Goal: Communication & Community: Answer question/provide support

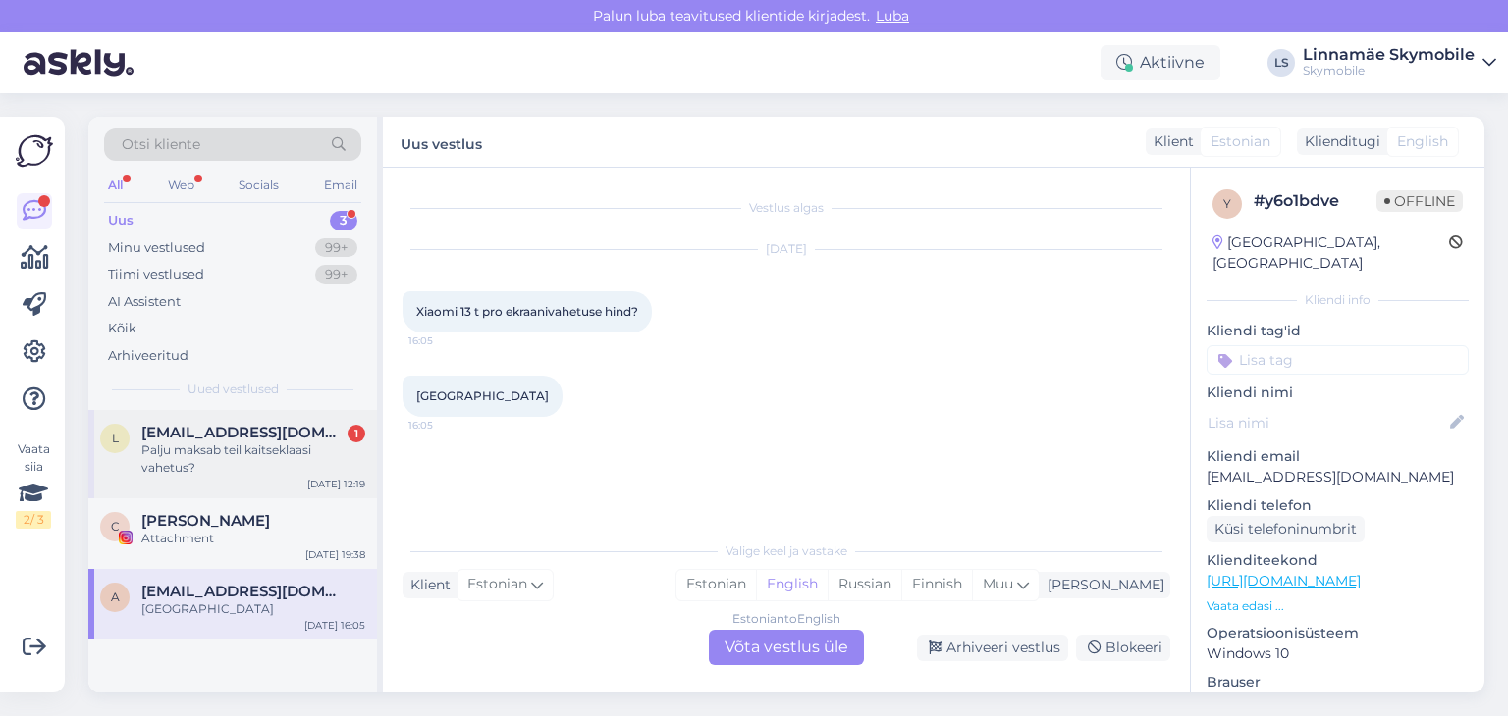
click at [255, 434] on span "[EMAIL_ADDRESS][DOMAIN_NAME]" at bounding box center [243, 433] width 204 height 18
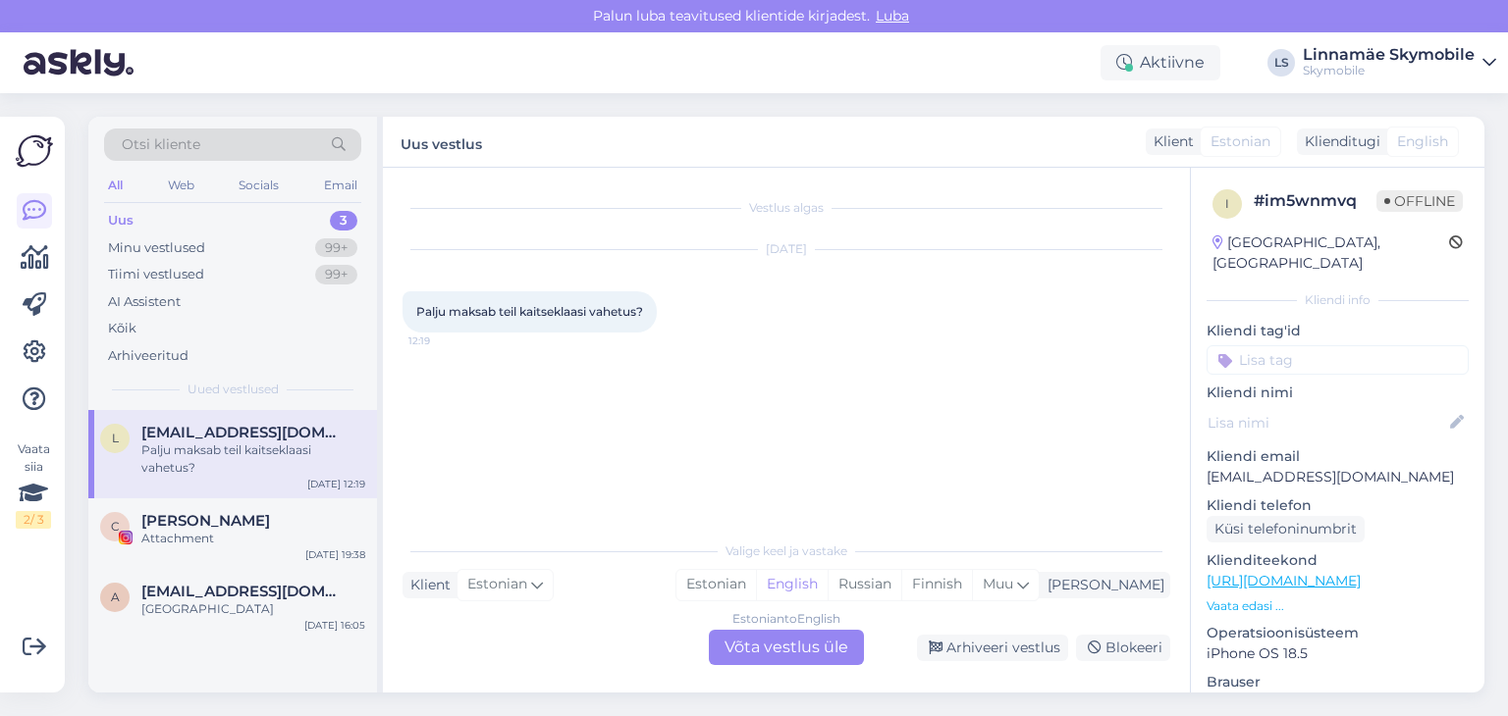
click at [255, 434] on span "[EMAIL_ADDRESS][DOMAIN_NAME]" at bounding box center [243, 433] width 204 height 18
click at [756, 583] on div "Estonian" at bounding box center [715, 584] width 79 height 29
click at [1270, 345] on input at bounding box center [1337, 359] width 262 height 29
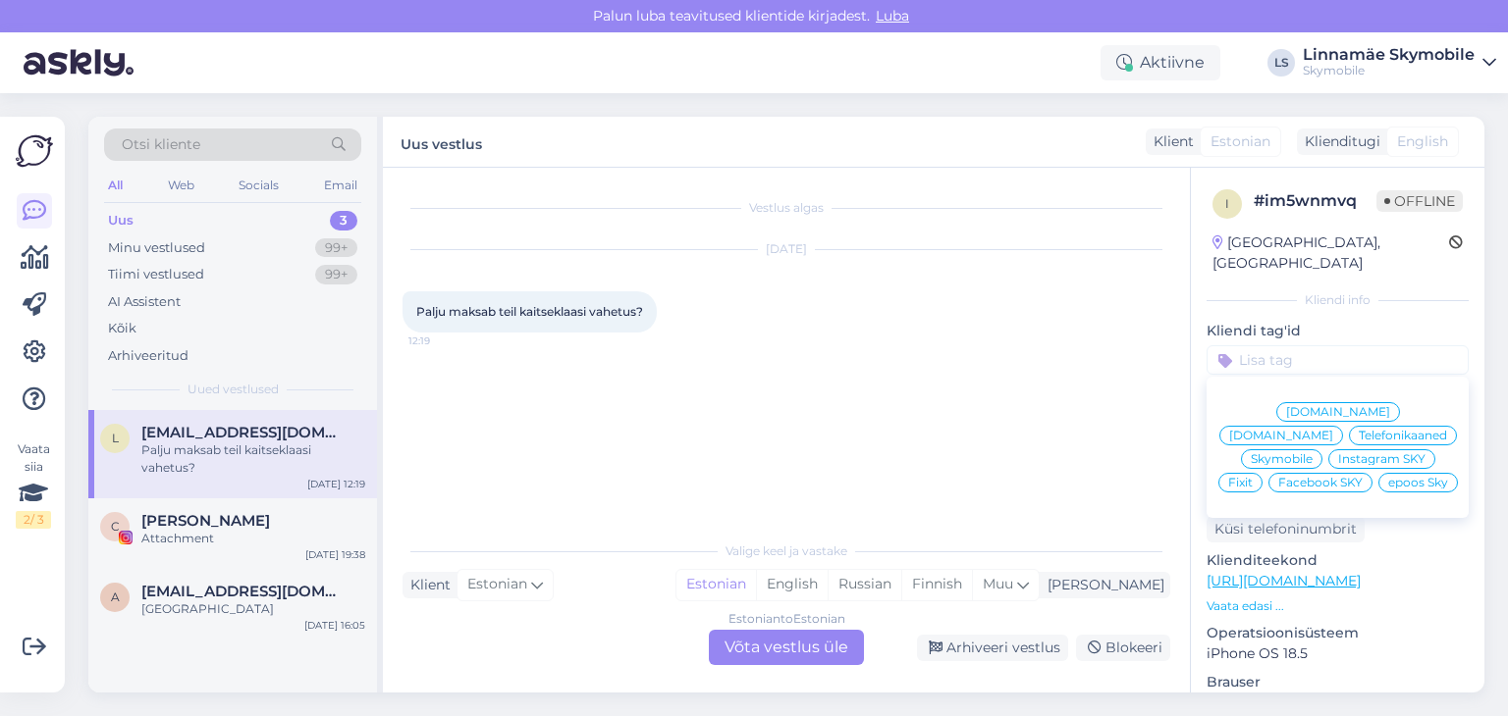
click at [1286, 406] on span "[DOMAIN_NAME]" at bounding box center [1338, 412] width 104 height 12
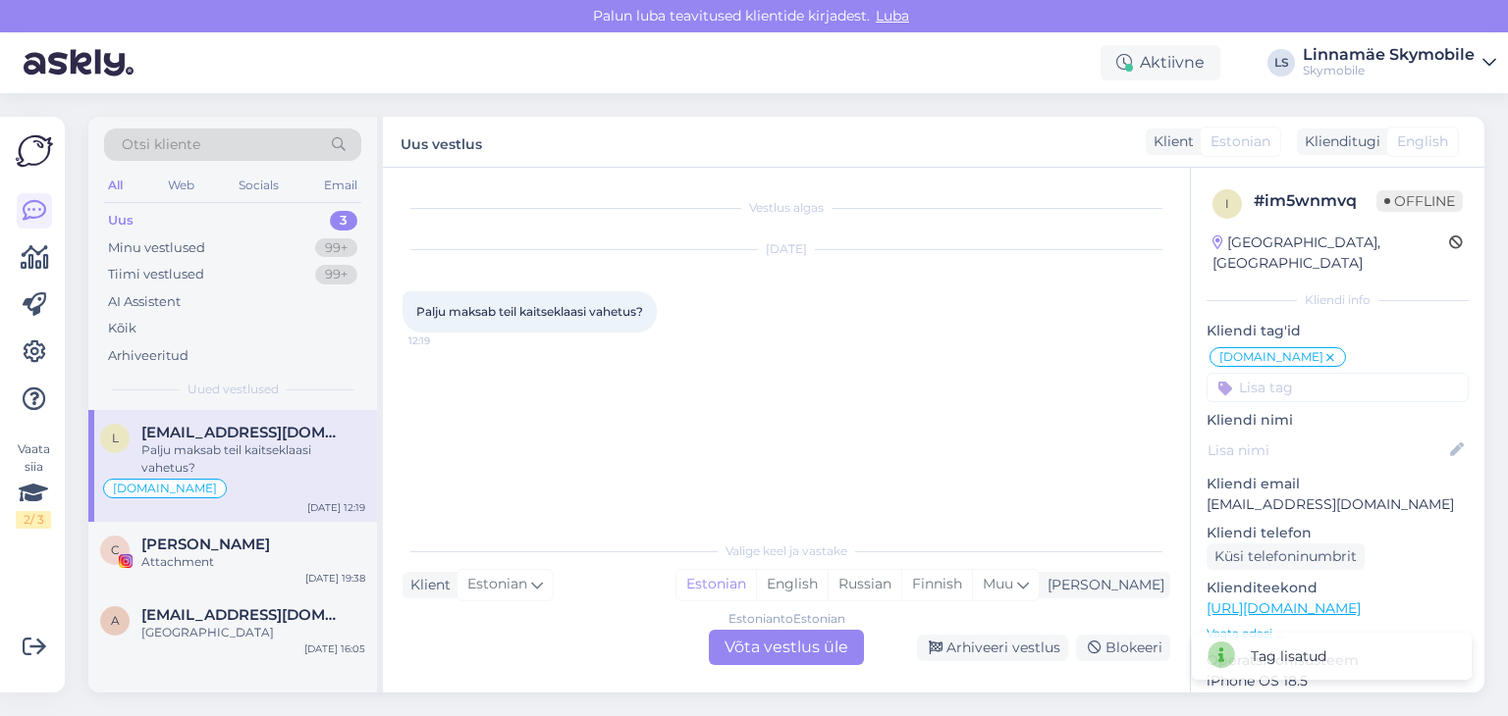
click at [764, 649] on div "Estonian to Estonian Võta vestlus üle" at bounding box center [786, 647] width 155 height 35
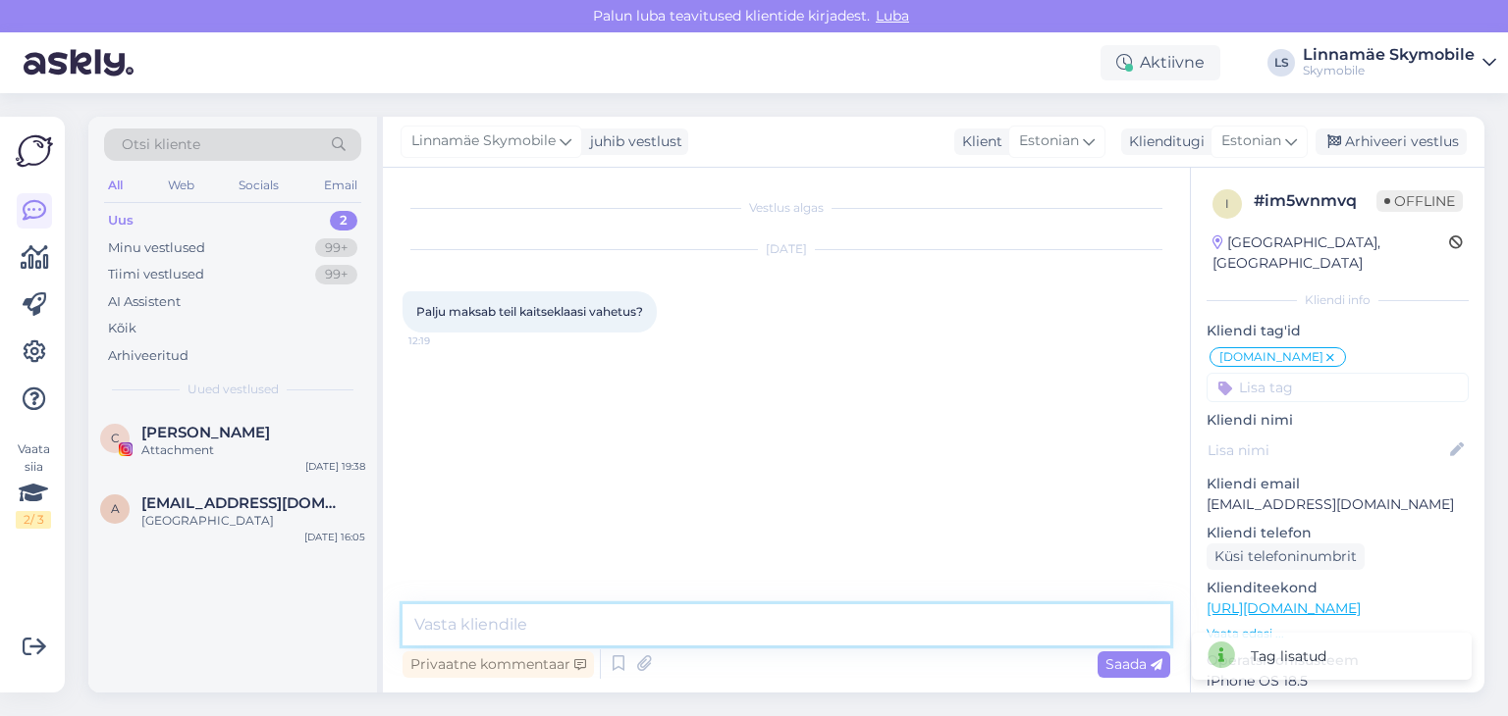
click at [622, 617] on textarea at bounding box center [786, 625] width 768 height 41
type textarea "[PERSON_NAME]"
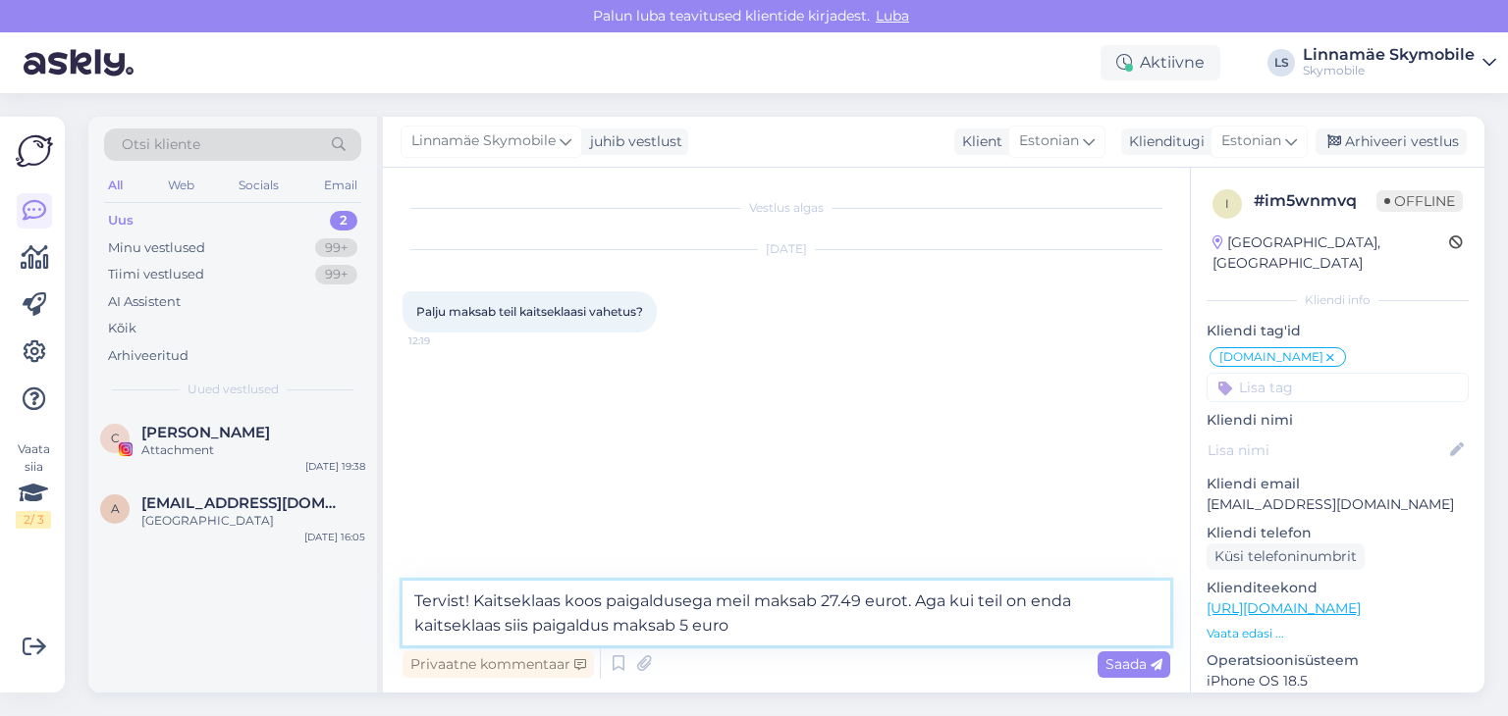
type textarea "Tervist! Kaitseklaas koos paigaldusega meil maksab 27.49 eurot. Aga kui teil on…"
